Goal: Information Seeking & Learning: Learn about a topic

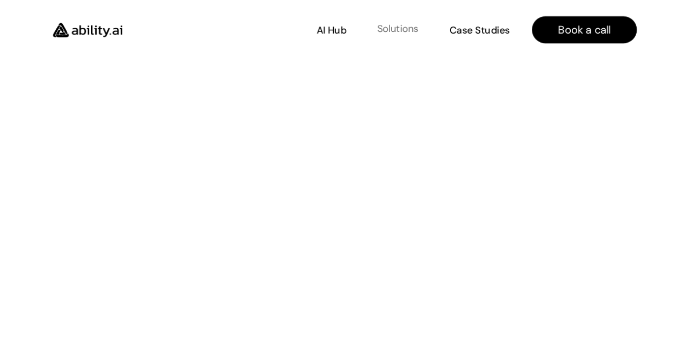
click at [389, 31] on p "Solutions" at bounding box center [397, 29] width 41 height 14
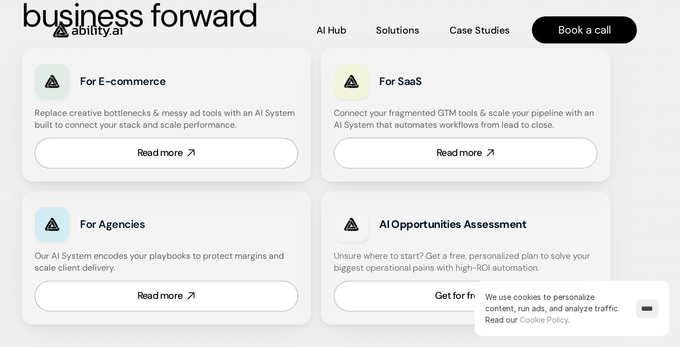
scroll to position [692, 0]
click at [417, 153] on link "Read more" at bounding box center [466, 152] width 264 height 31
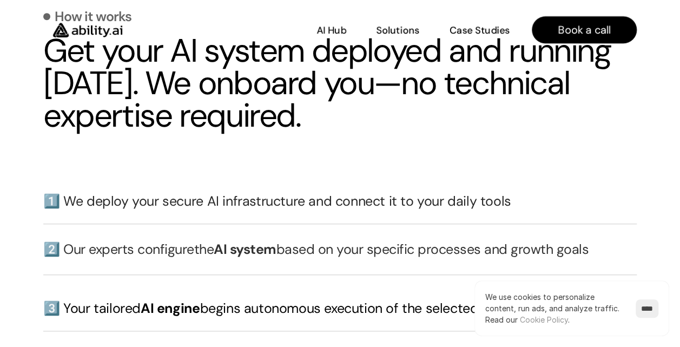
scroll to position [2426, 0]
